Goal: Find specific page/section: Find specific page/section

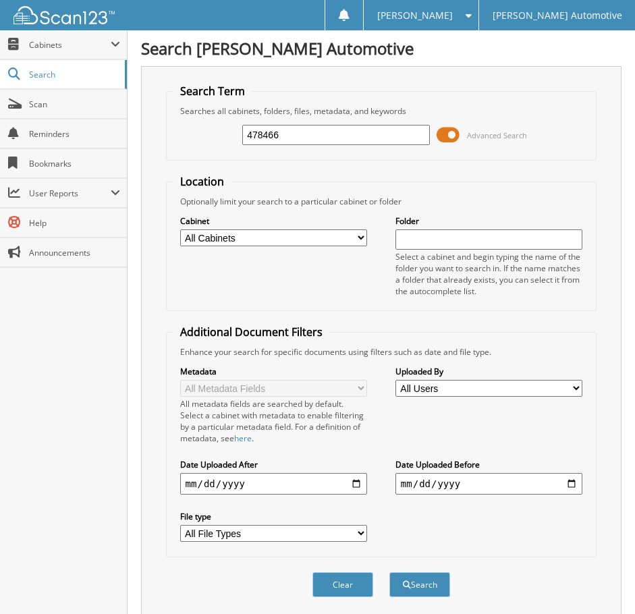
type input "478466"
click at [390, 572] on button "Search" at bounding box center [420, 584] width 61 height 25
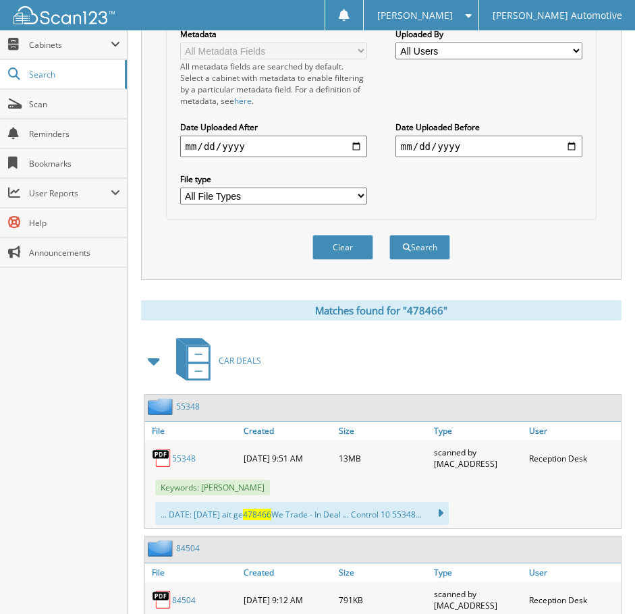
click at [189, 457] on link "55348" at bounding box center [184, 458] width 24 height 11
click at [52, 109] on span "Scan" at bounding box center [74, 104] width 91 height 11
